Goal: Task Accomplishment & Management: Manage account settings

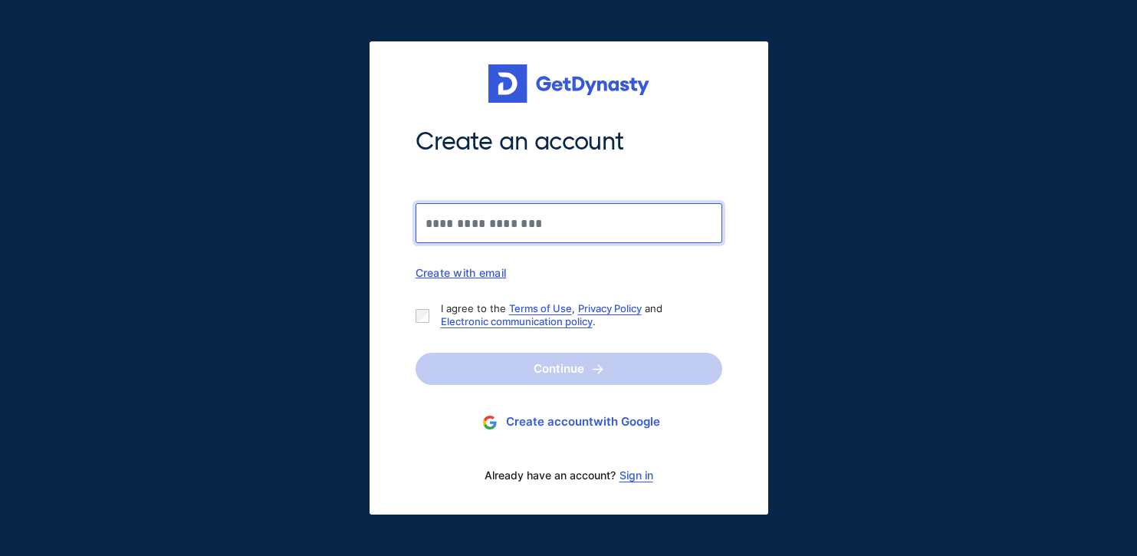
click at [436, 226] on input "Create an account" at bounding box center [569, 223] width 307 height 40
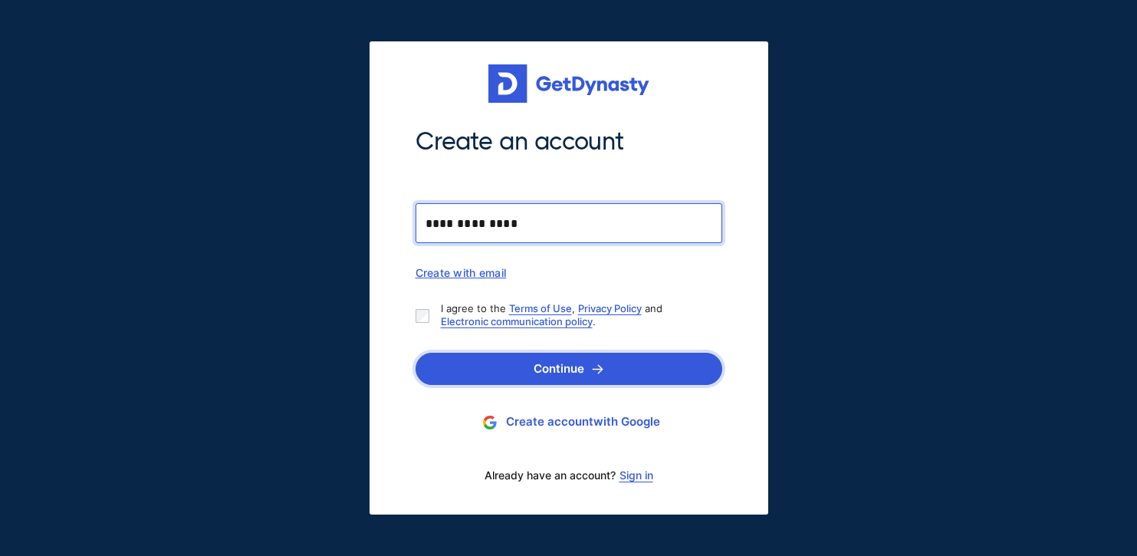
type input "**********"
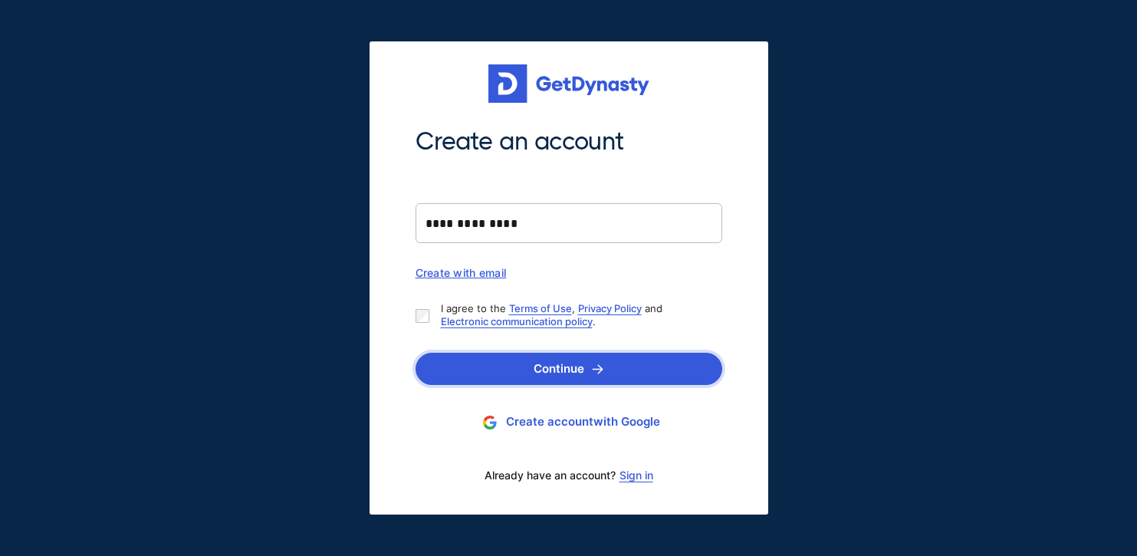
click at [584, 367] on button "Continue" at bounding box center [569, 369] width 307 height 32
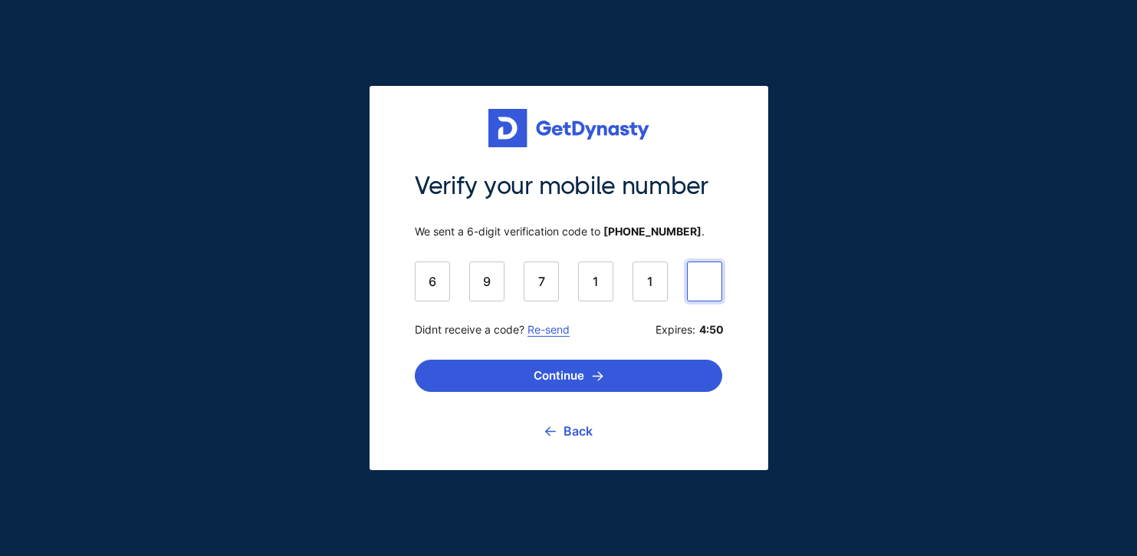
type input "******"
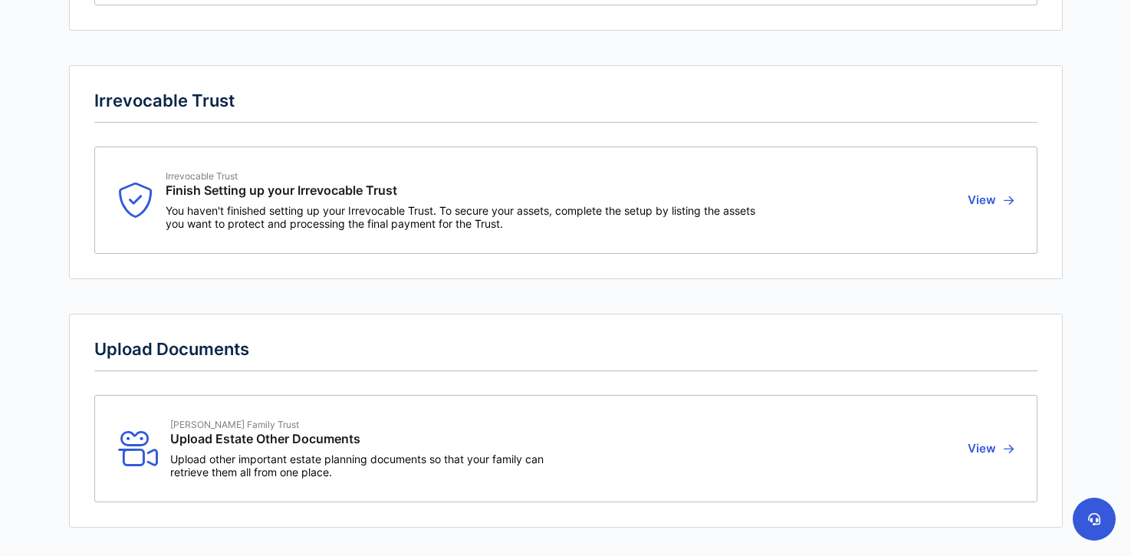
scroll to position [1629, 0]
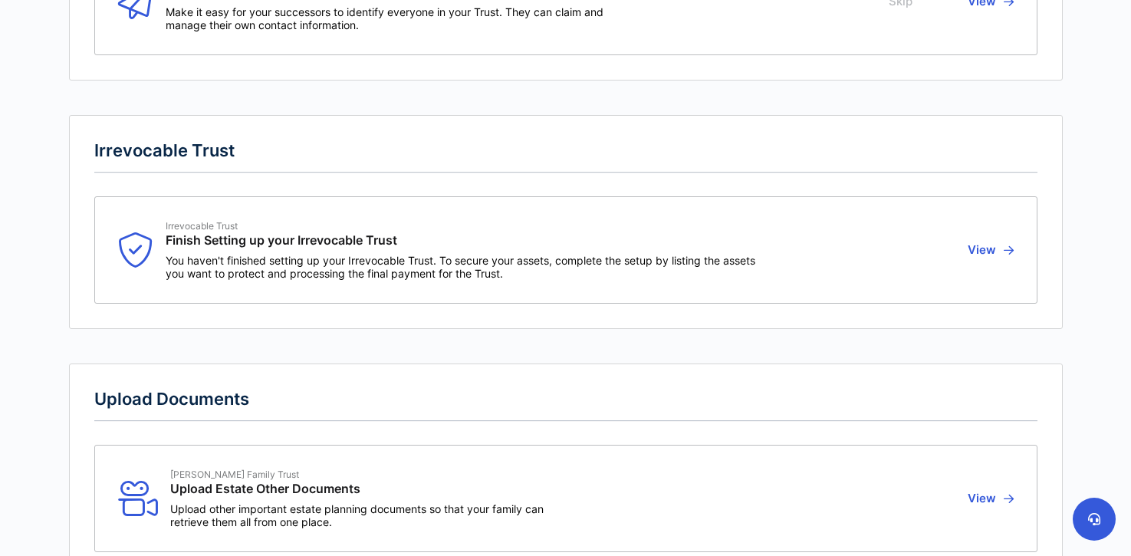
click at [975, 251] on button "View" at bounding box center [988, 250] width 51 height 60
click at [1009, 248] on icon "button" at bounding box center [1009, 251] width 10 height 12
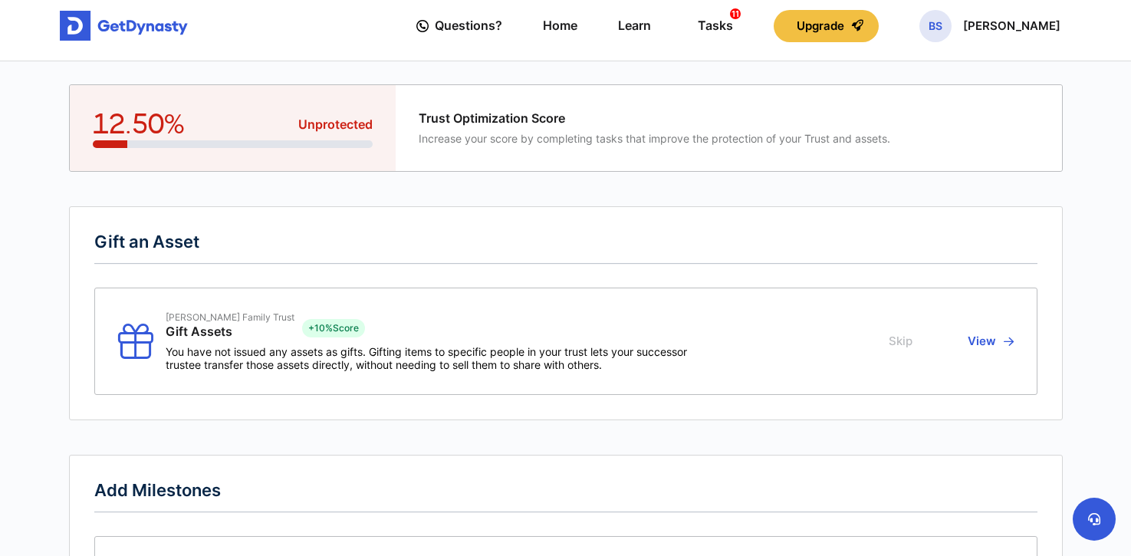
scroll to position [0, 0]
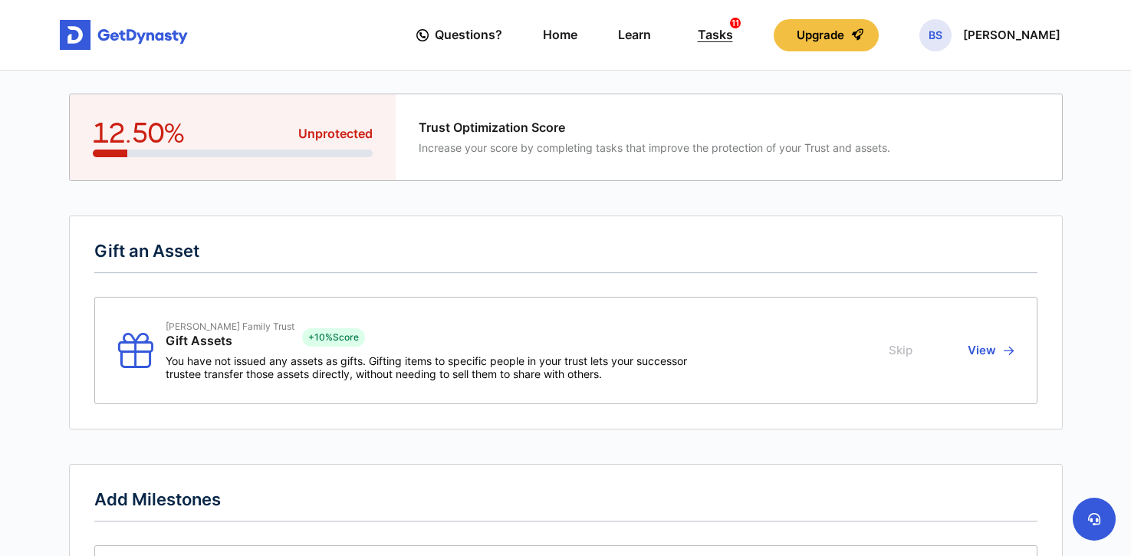
click at [733, 32] on div "Tasks 11" at bounding box center [715, 35] width 35 height 28
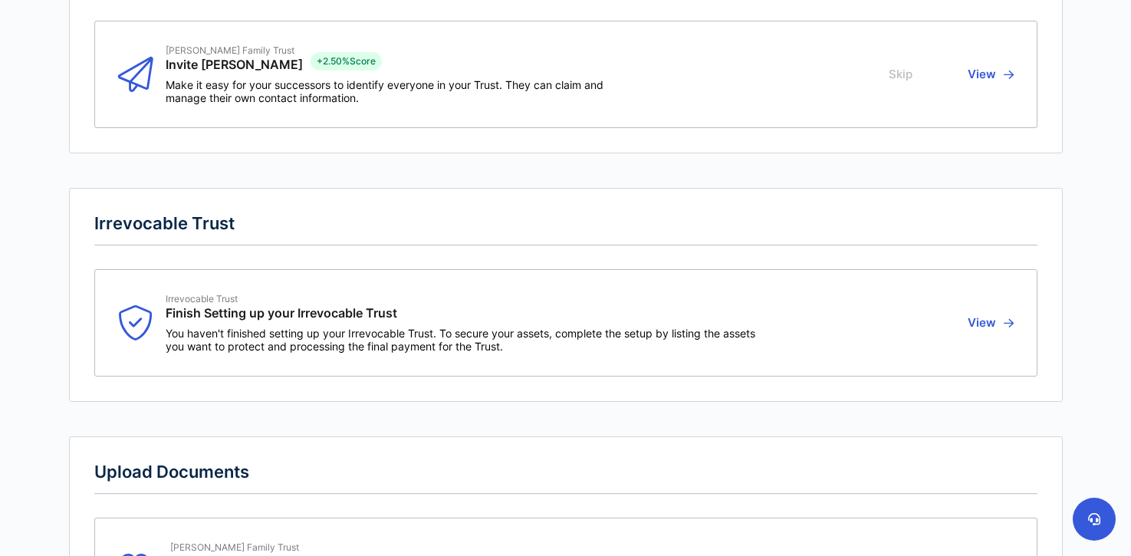
scroll to position [1552, 0]
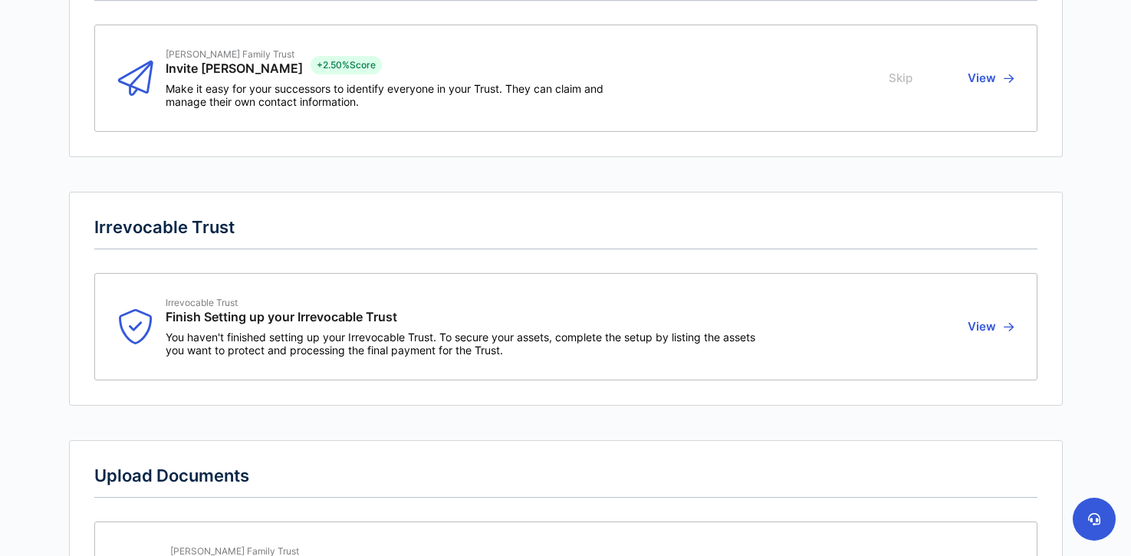
click at [1009, 324] on icon "button" at bounding box center [1009, 327] width 10 height 12
click at [982, 327] on button "View" at bounding box center [988, 327] width 51 height 60
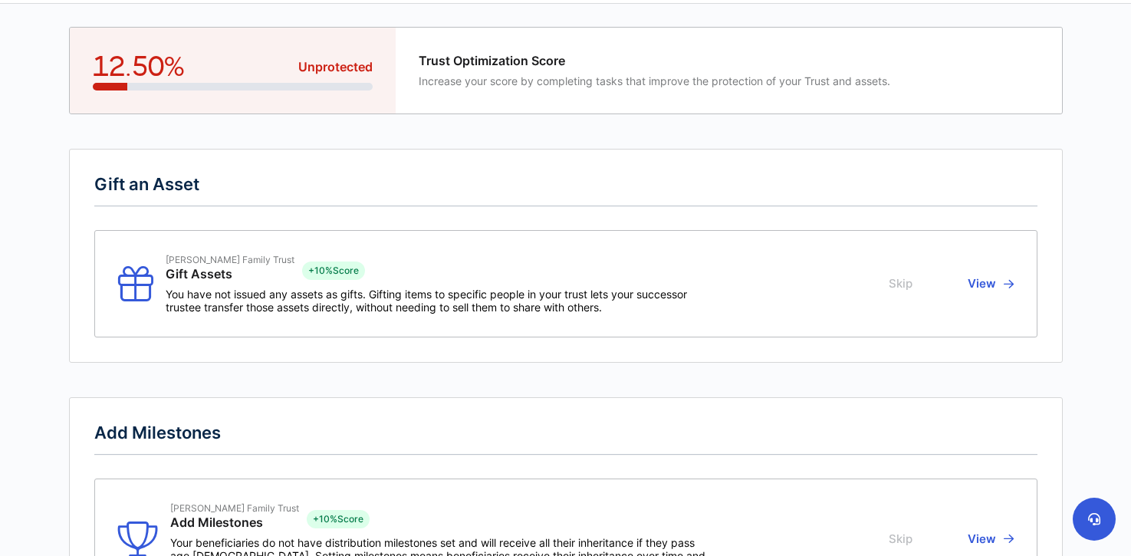
scroll to position [0, 0]
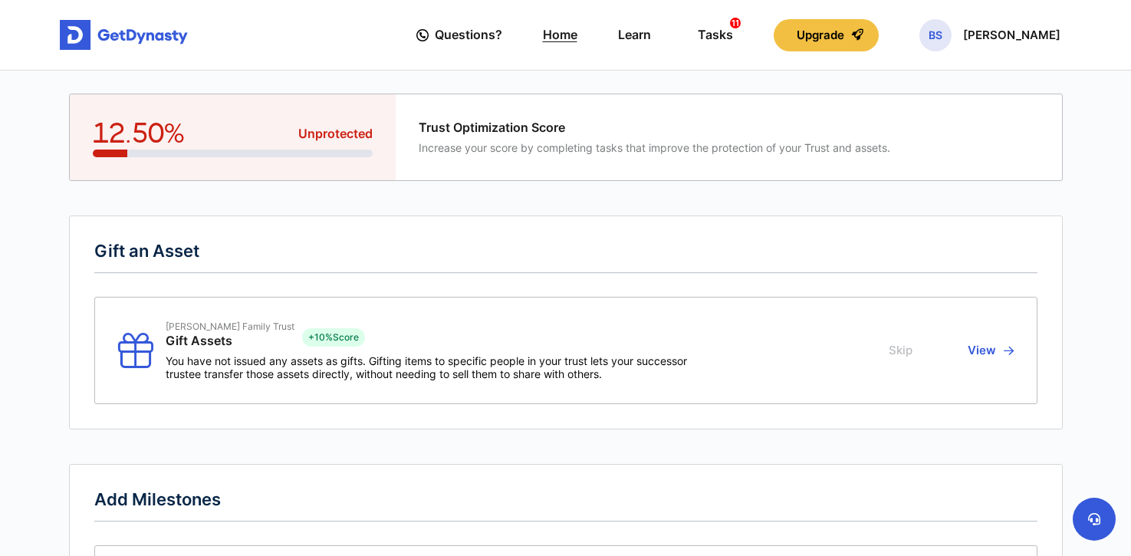
click at [577, 35] on link "Home" at bounding box center [560, 35] width 35 height 44
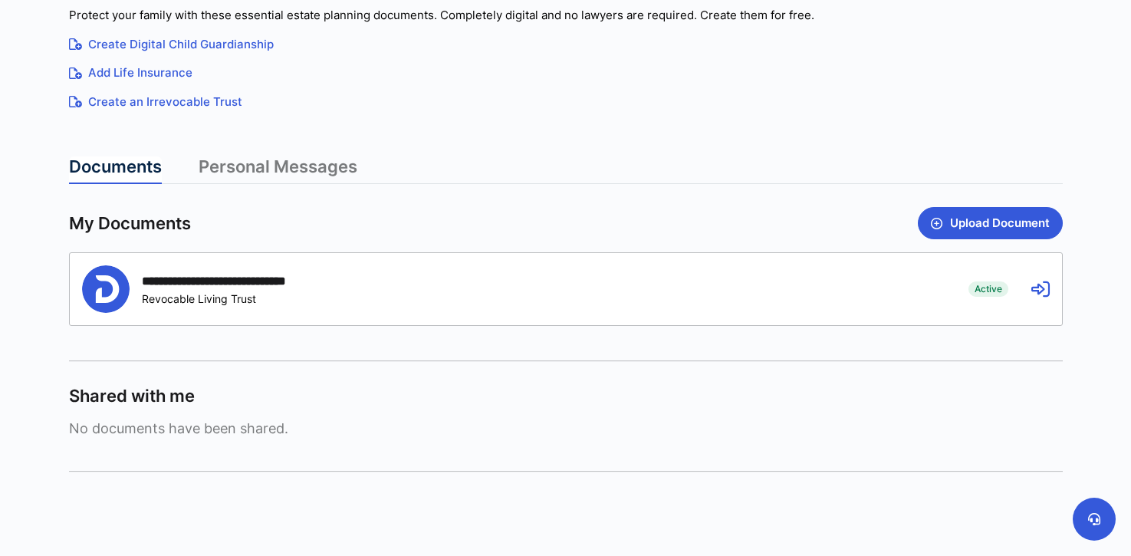
scroll to position [307, 0]
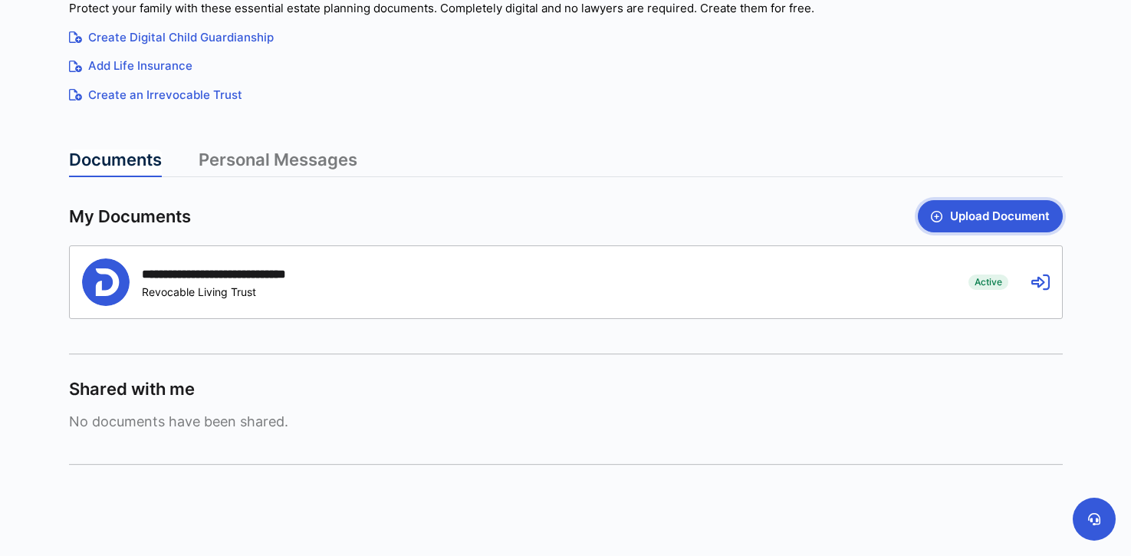
click at [1009, 209] on button "Upload Document" at bounding box center [990, 216] width 145 height 32
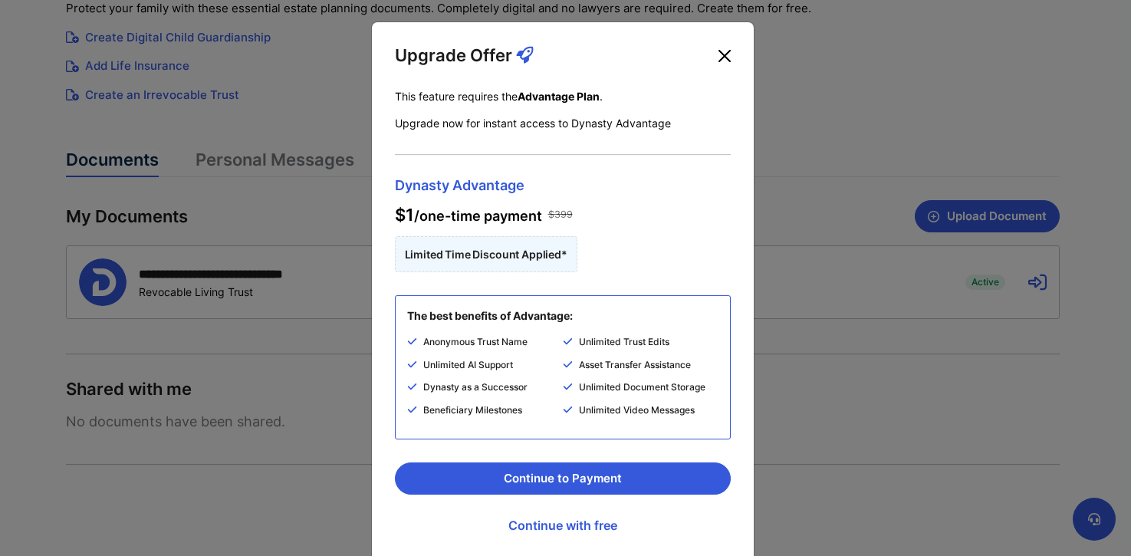
click at [713, 55] on button "Close" at bounding box center [724, 56] width 25 height 25
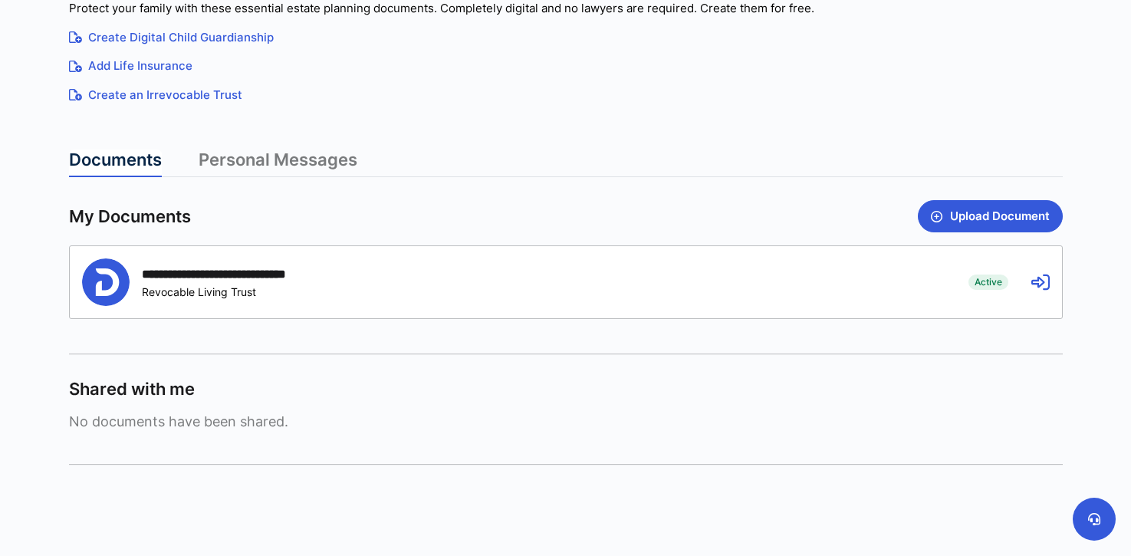
click at [1037, 275] on icon at bounding box center [1040, 282] width 18 height 18
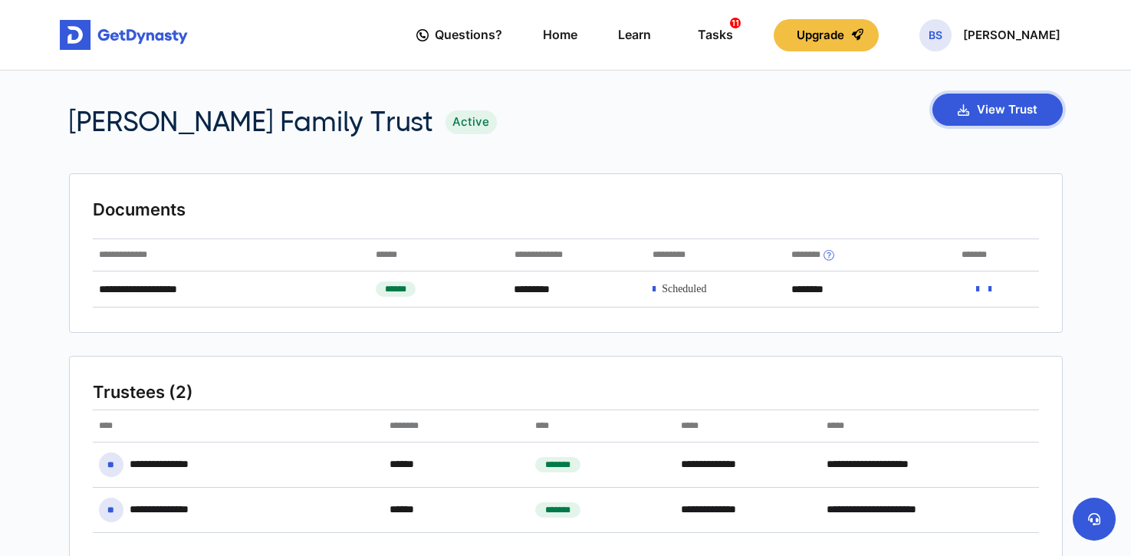
click at [1001, 107] on button "View Trust" at bounding box center [997, 110] width 130 height 32
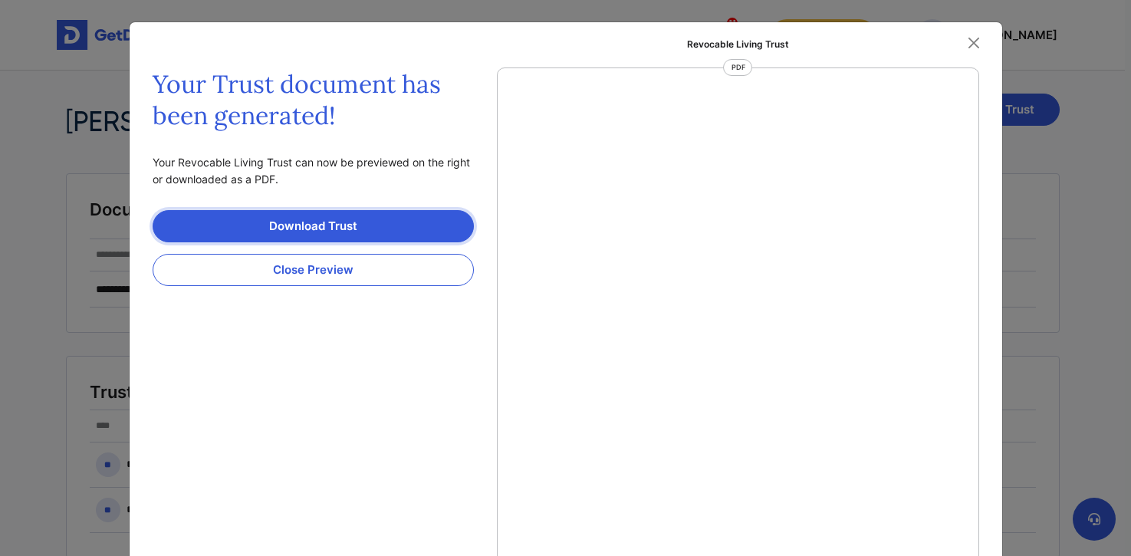
scroll to position [7, 0]
click at [350, 222] on link "Download Trust" at bounding box center [313, 226] width 321 height 32
